Goal: Task Accomplishment & Management: Manage account settings

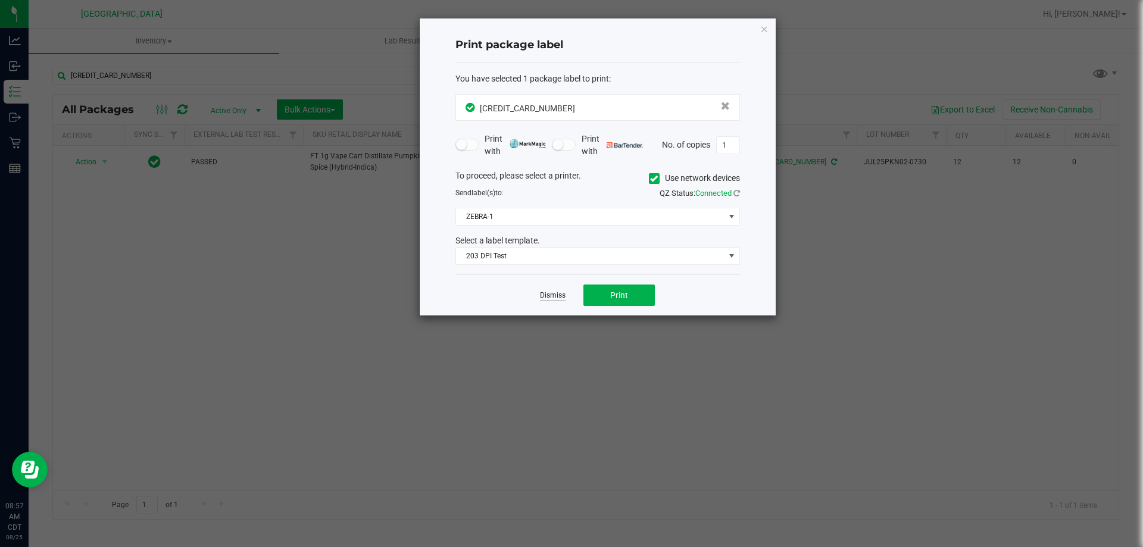
click at [549, 299] on link "Dismiss" at bounding box center [553, 296] width 26 height 10
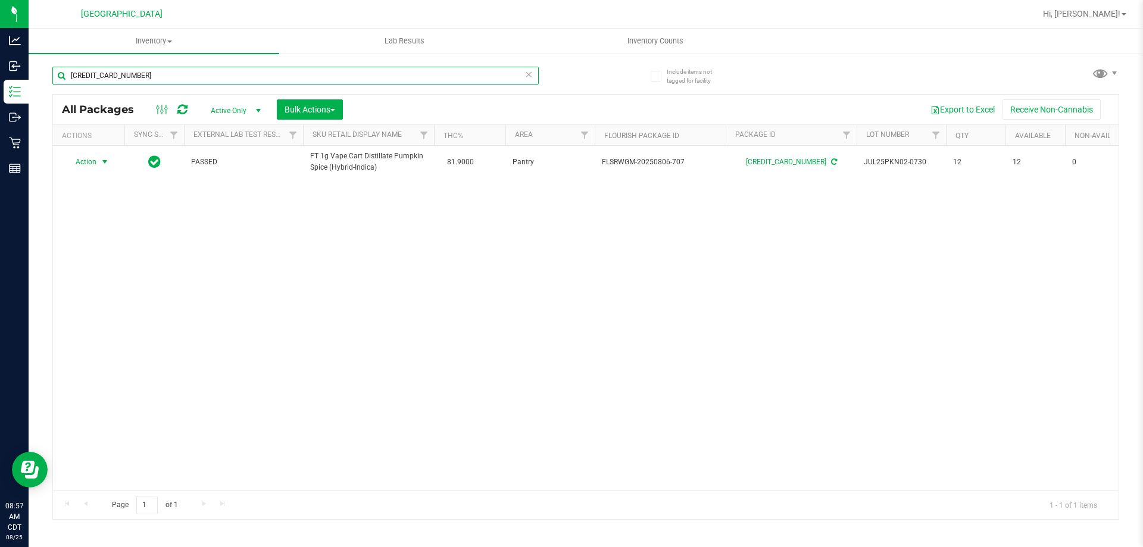
click at [380, 69] on input "5749920363449673" at bounding box center [295, 76] width 486 height 18
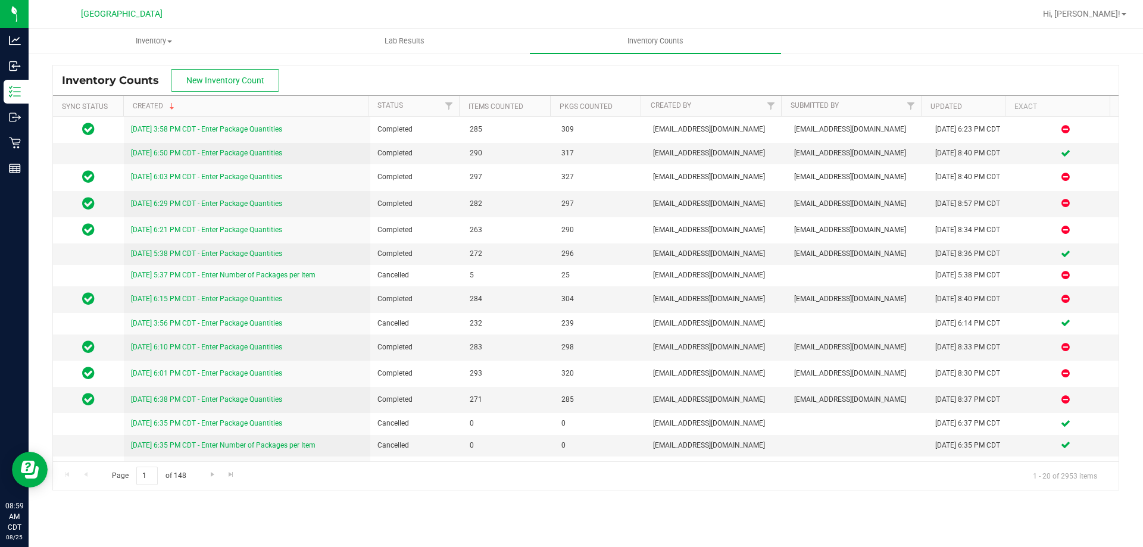
click at [1137, 13] on nav "[GEOGRAPHIC_DATA] WC Hi, [PERSON_NAME]!" at bounding box center [586, 14] width 1115 height 29
click at [1117, 12] on span "Hi, [PERSON_NAME]!" at bounding box center [1081, 14] width 77 height 10
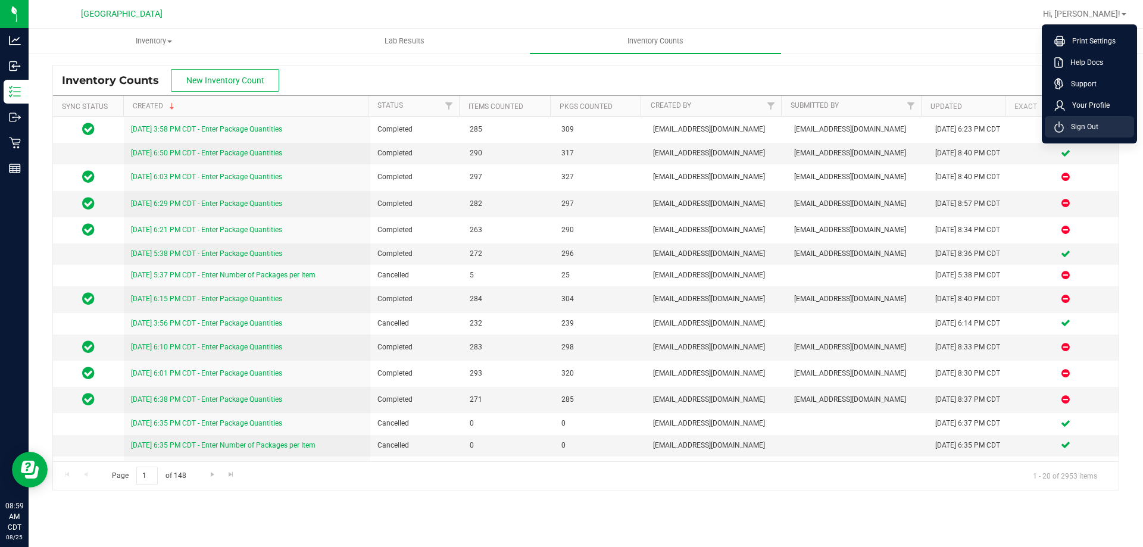
click at [1103, 128] on li "Sign Out" at bounding box center [1089, 126] width 89 height 21
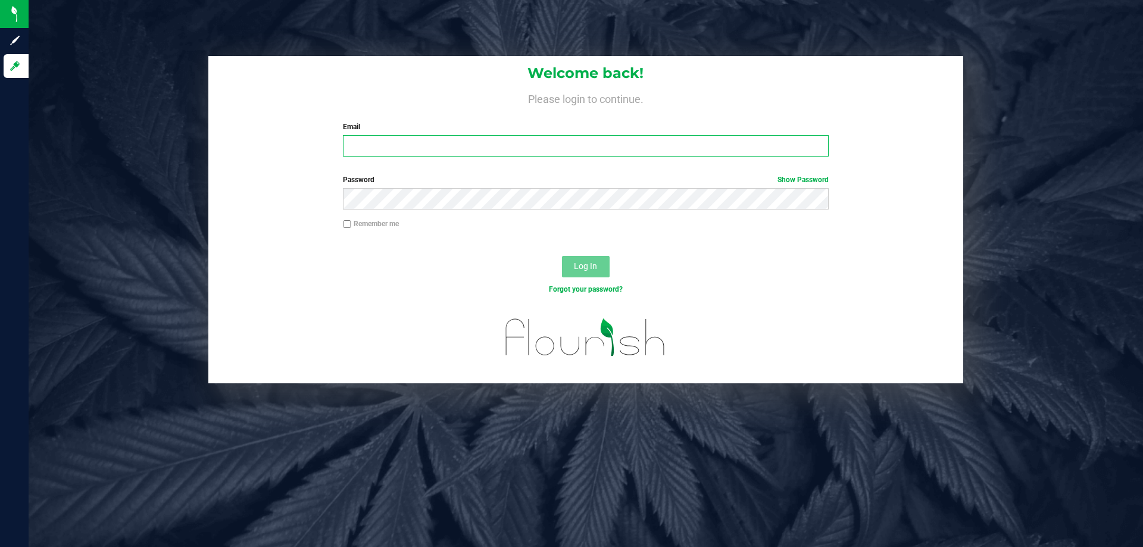
click at [395, 142] on input "Email" at bounding box center [585, 145] width 485 height 21
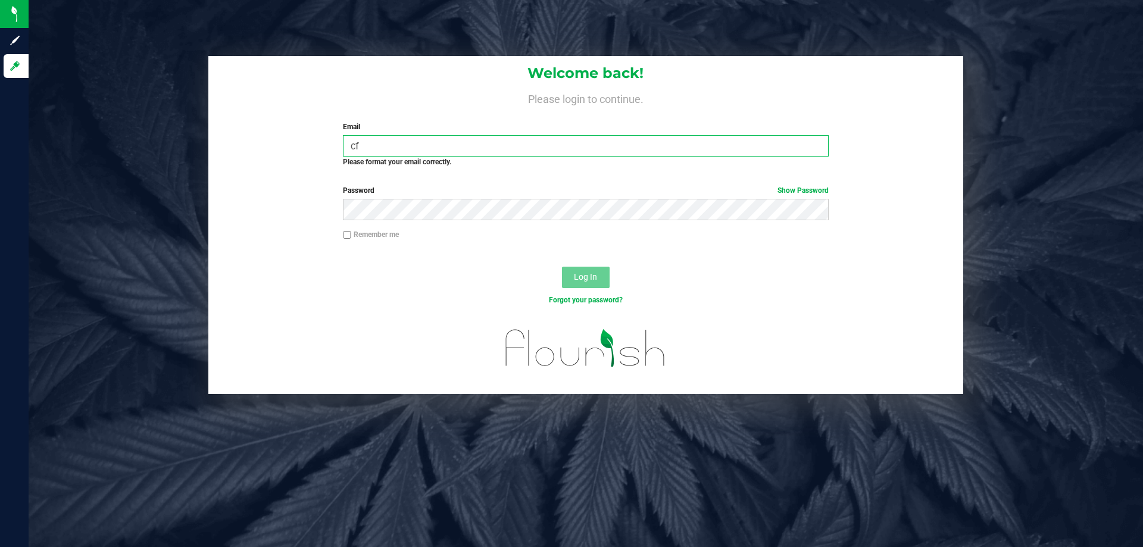
type input "c"
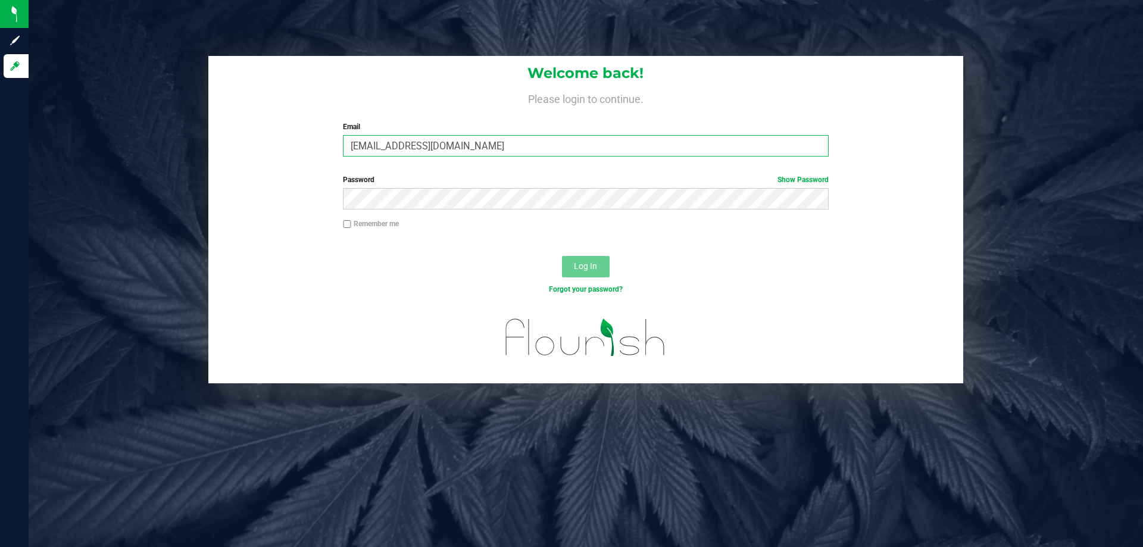
type input "[EMAIL_ADDRESS][DOMAIN_NAME]"
click at [562, 256] on button "Log In" at bounding box center [586, 266] width 48 height 21
